Goal: Task Accomplishment & Management: Manage account settings

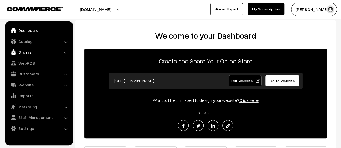
click at [26, 52] on link "Orders" at bounding box center [39, 52] width 64 height 10
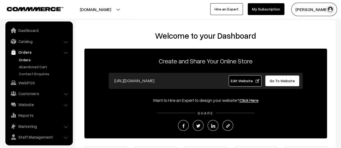
click at [23, 60] on link "Orders" at bounding box center [44, 60] width 53 height 6
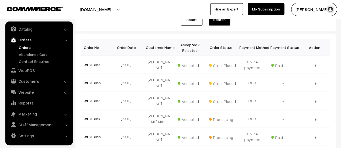
scroll to position [85, 0]
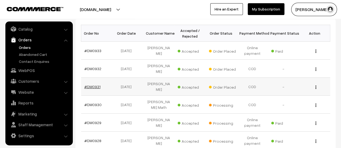
click at [93, 85] on link "#DM0931" at bounding box center [92, 87] width 16 height 5
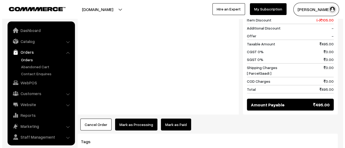
scroll to position [12, 0]
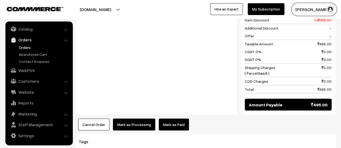
click at [127, 119] on button "Mark as Processing" at bounding box center [134, 125] width 42 height 12
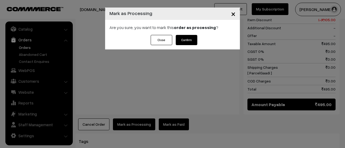
click at [185, 40] on button "Confirm" at bounding box center [187, 40] width 22 height 10
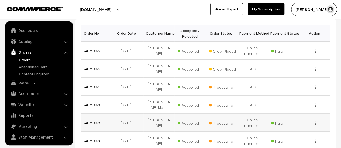
scroll to position [12, 0]
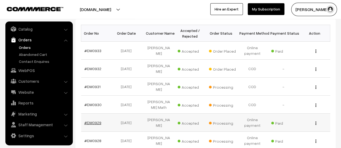
click at [94, 121] on link "#DM0929" at bounding box center [92, 123] width 17 height 5
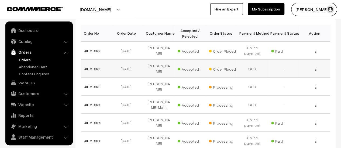
scroll to position [12, 0]
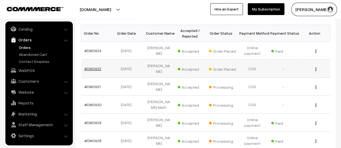
click at [91, 67] on link "#DM0932" at bounding box center [92, 69] width 17 height 5
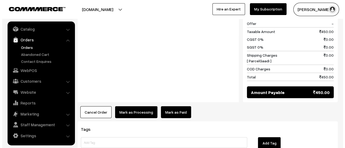
scroll to position [529, 0]
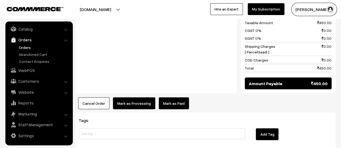
click at [127, 98] on button "Mark as Processing" at bounding box center [134, 104] width 42 height 12
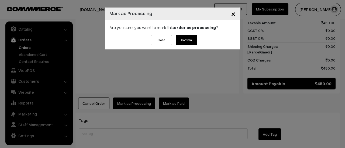
click at [190, 39] on button "Confirm" at bounding box center [187, 40] width 22 height 10
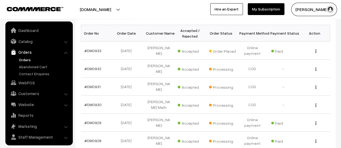
scroll to position [12, 0]
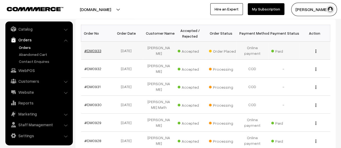
click at [90, 49] on link "#DM0933" at bounding box center [92, 50] width 17 height 5
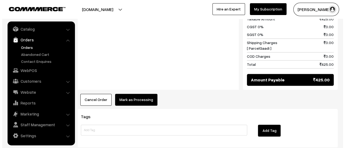
scroll to position [368, 0]
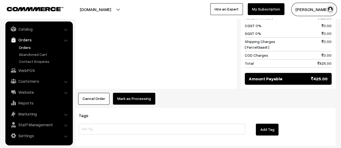
click at [127, 93] on button "Mark as Processing" at bounding box center [134, 99] width 42 height 12
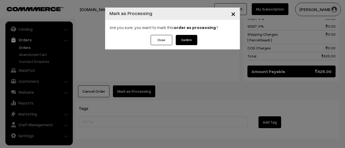
click at [183, 39] on button "Confirm" at bounding box center [187, 40] width 22 height 10
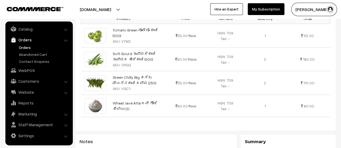
scroll to position [175, 0]
click at [31, 53] on link "Abandoned Cart" at bounding box center [44, 55] width 53 height 6
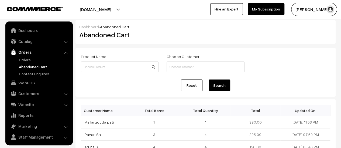
scroll to position [12, 0]
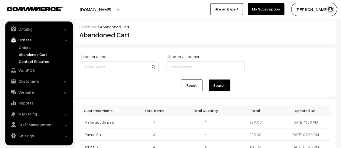
click at [37, 61] on link "Contact Enquires" at bounding box center [44, 62] width 53 height 6
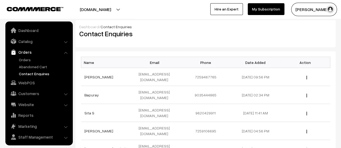
scroll to position [12, 0]
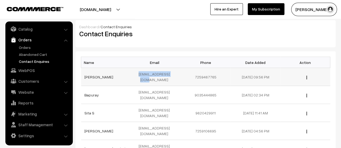
drag, startPoint x: 174, startPoint y: 75, endPoint x: 135, endPoint y: 72, distance: 39.1
click at [135, 72] on td "Anushdesh@gmail.com" at bounding box center [156, 77] width 50 height 18
copy td "Anushdesh@gmail.com"
click at [26, 46] on link "Orders" at bounding box center [44, 48] width 53 height 6
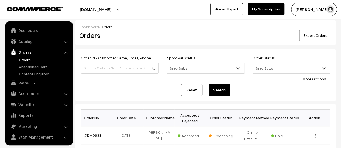
scroll to position [12, 0]
